Goal: Task Accomplishment & Management: Use online tool/utility

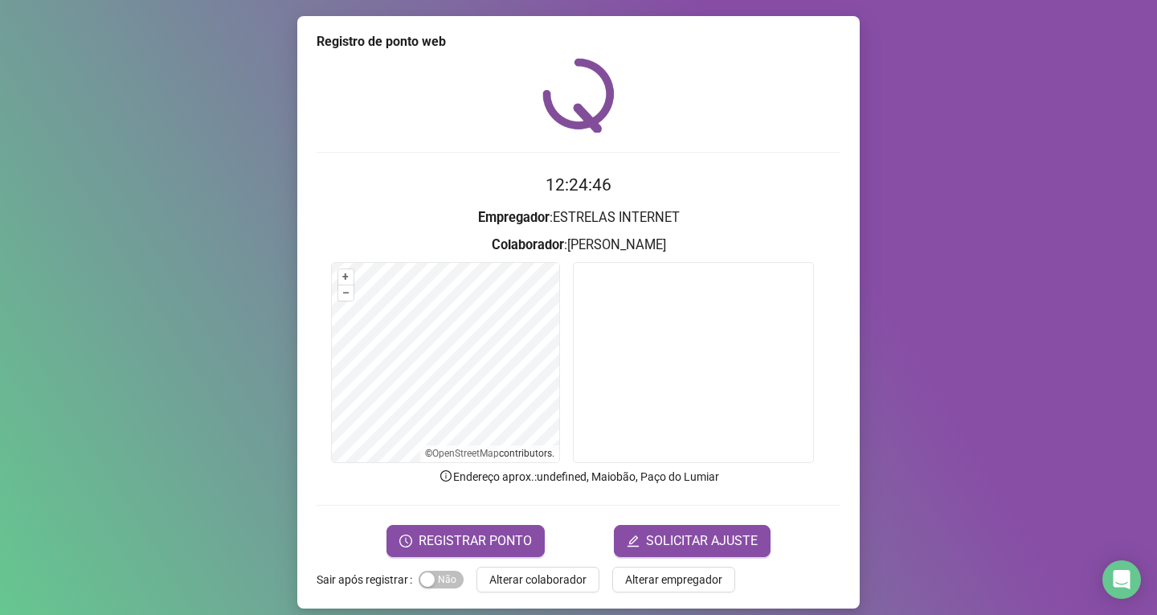
click at [127, 157] on div "Registro de ponto web 12:24:46 Empregador : ESTRELAS INTERNET Colaborador : [PE…" at bounding box center [578, 307] width 1157 height 615
click at [569, 581] on span "Alterar colaborador" at bounding box center [537, 580] width 97 height 18
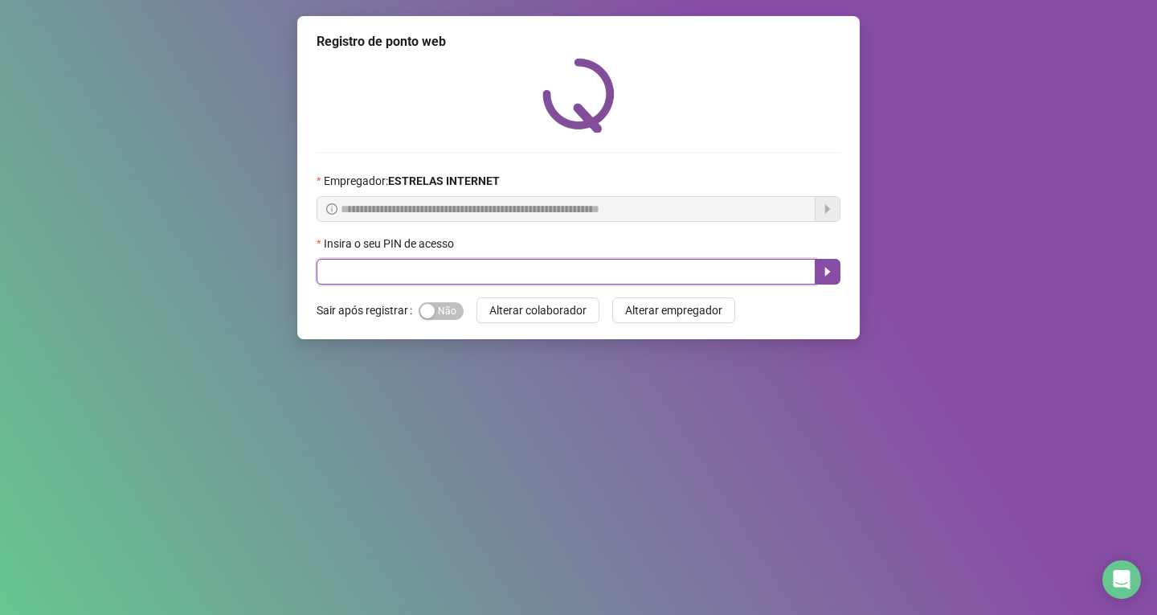
click at [406, 279] on input "text" at bounding box center [566, 272] width 499 height 26
type input "*****"
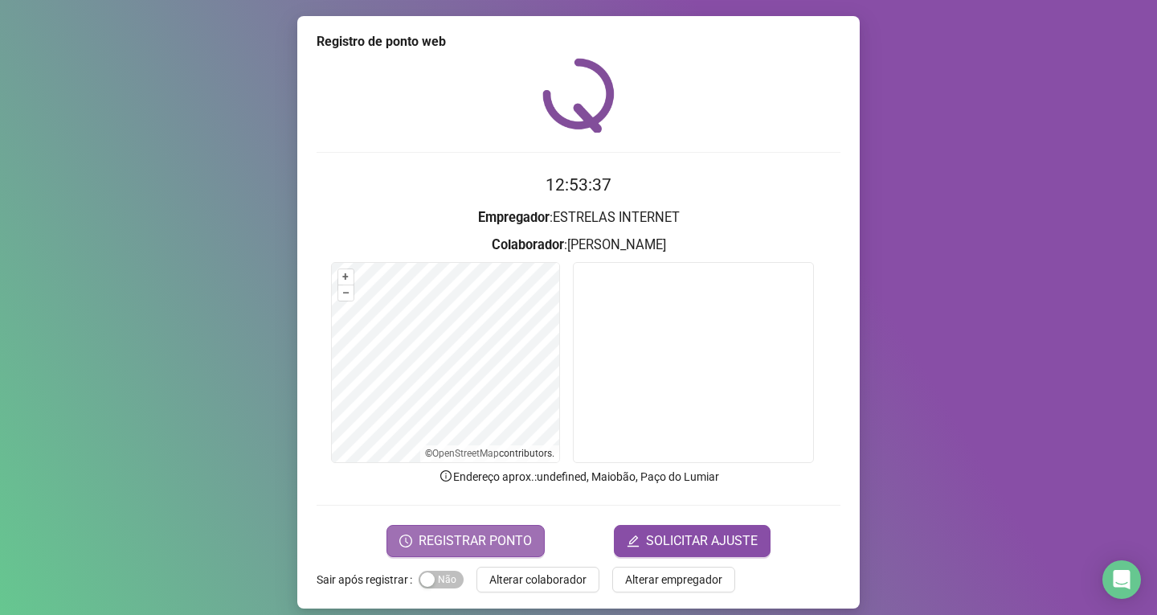
click at [492, 531] on span "REGISTRAR PONTO" at bounding box center [475, 540] width 113 height 19
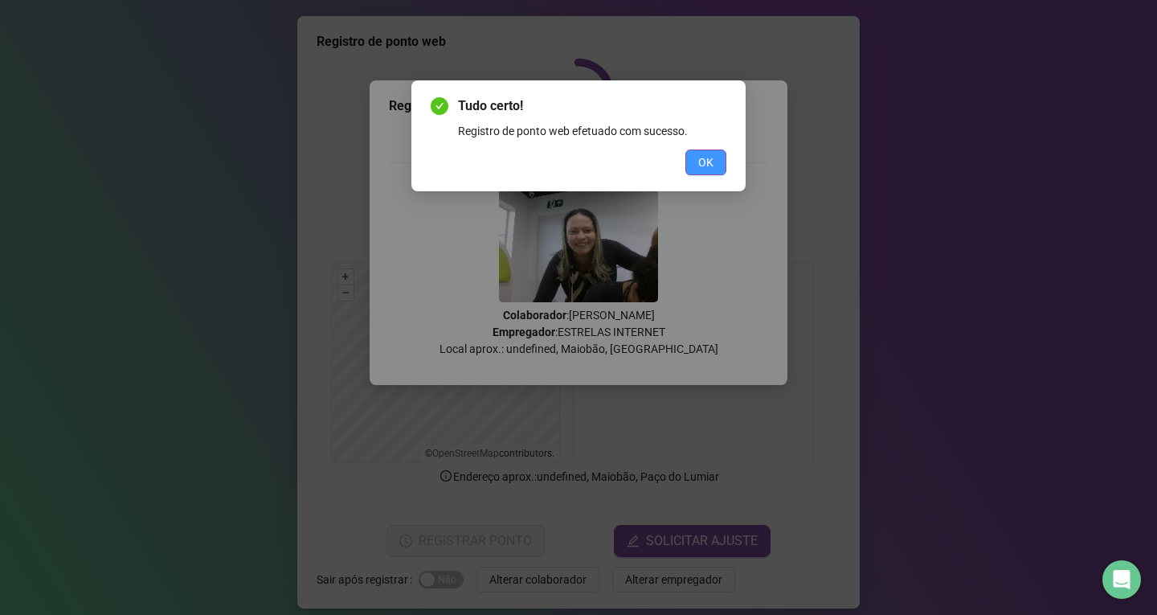
click at [696, 166] on button "OK" at bounding box center [706, 162] width 41 height 26
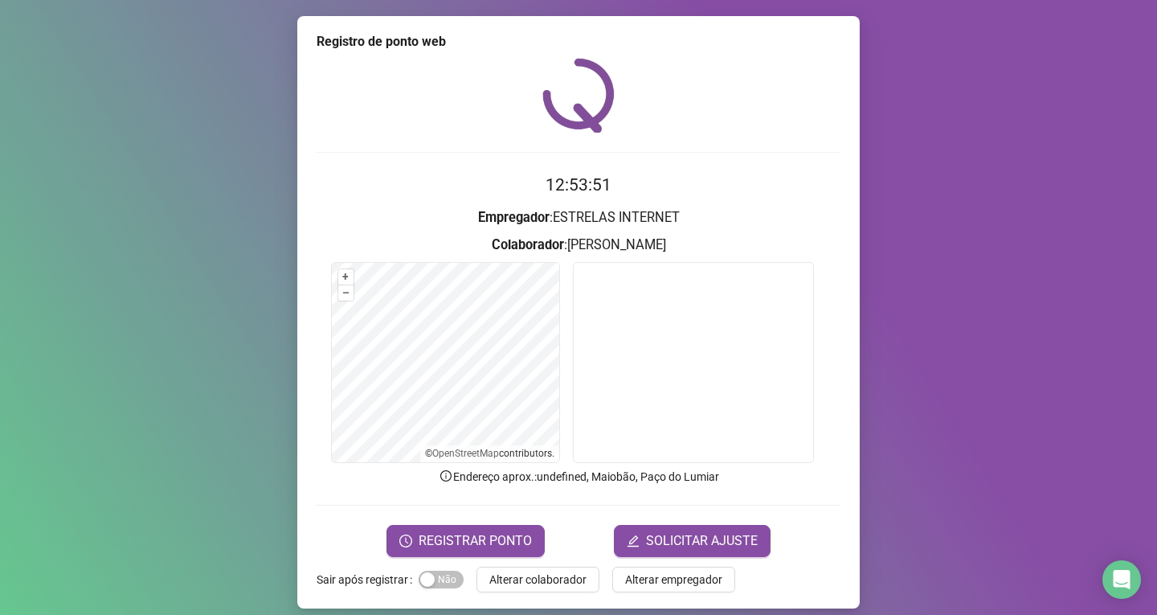
click at [522, 579] on span "Alterar colaborador" at bounding box center [537, 580] width 97 height 18
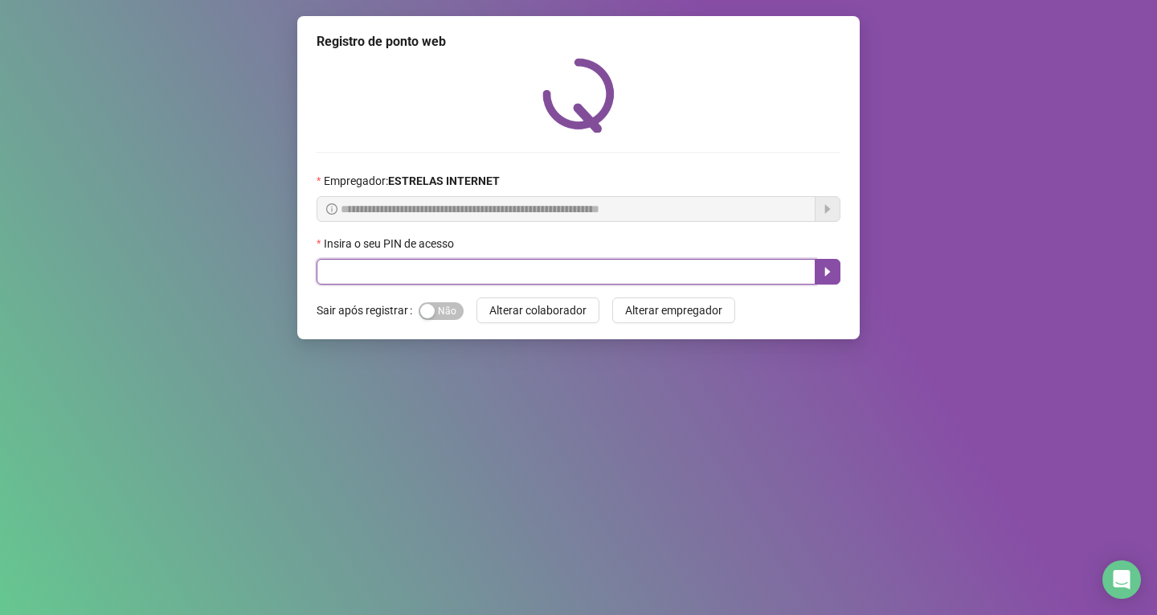
click at [575, 268] on input "text" at bounding box center [566, 272] width 499 height 26
type input "*****"
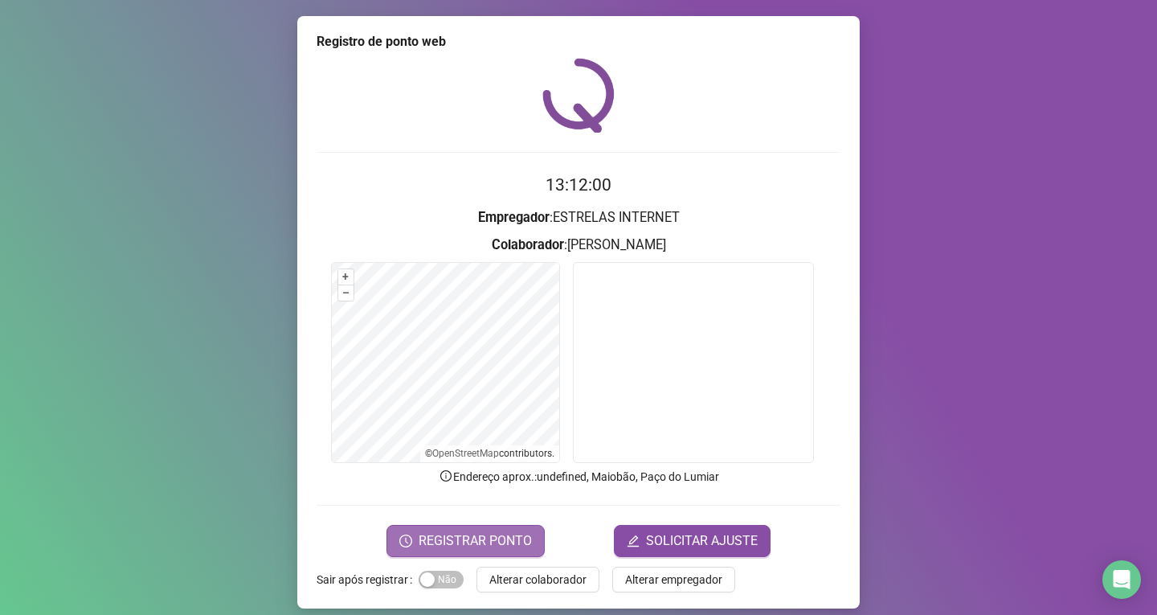
click at [456, 531] on span "REGISTRAR PONTO" at bounding box center [475, 540] width 113 height 19
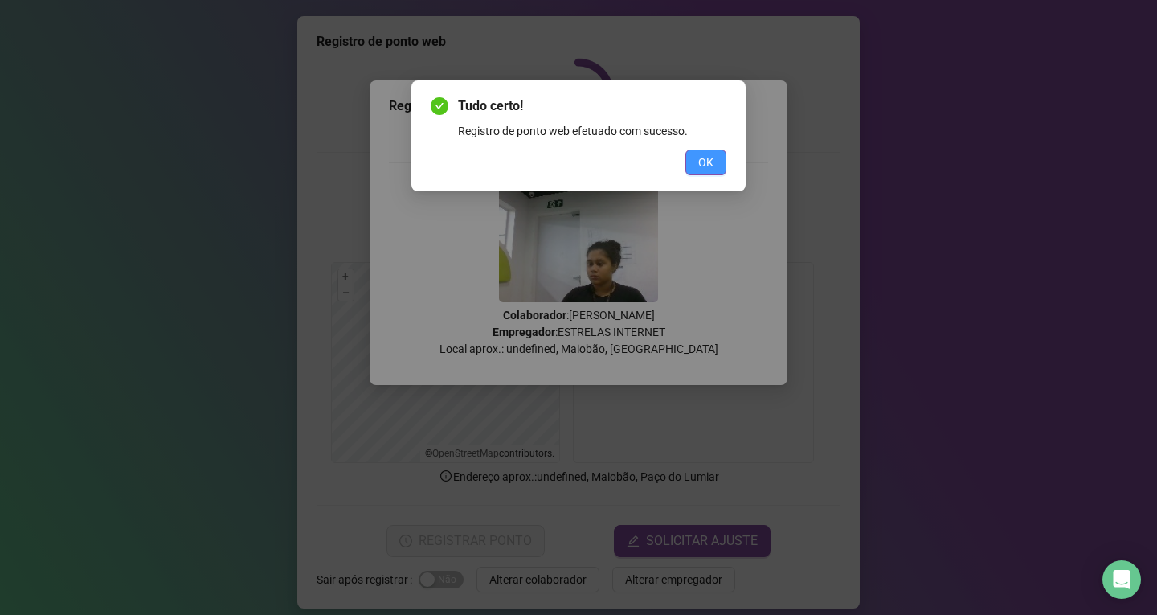
click at [714, 168] on button "OK" at bounding box center [706, 162] width 41 height 26
